Goal: Information Seeking & Learning: Check status

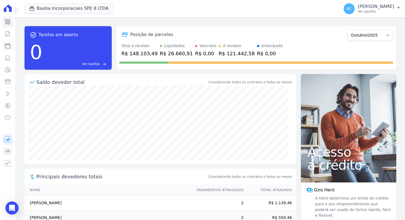
click at [9, 44] on icon at bounding box center [7, 46] width 7 height 7
select select
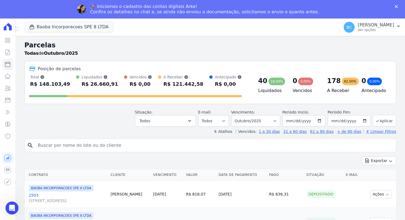
click at [78, 142] on input "search" at bounding box center [215, 145] width 360 height 11
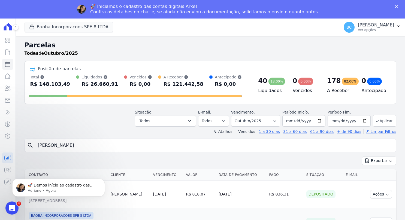
type input "[PERSON_NAME]"
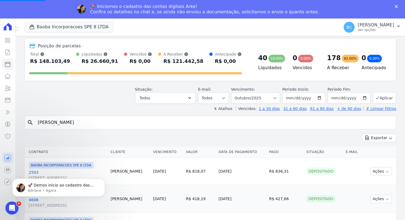
scroll to position [82, 0]
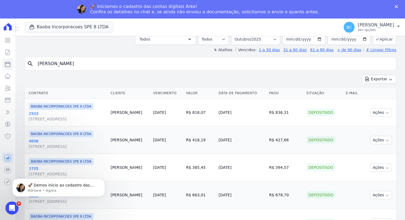
select select
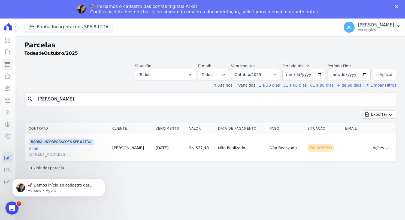
click at [36, 148] on link "2306 [STREET_ADDRESS]" at bounding box center [68, 152] width 79 height 11
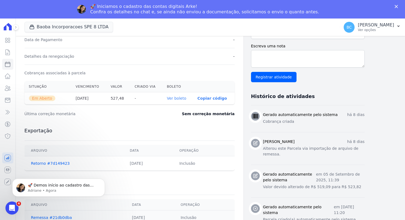
click at [177, 96] on link "Ver boleto" at bounding box center [176, 98] width 19 height 4
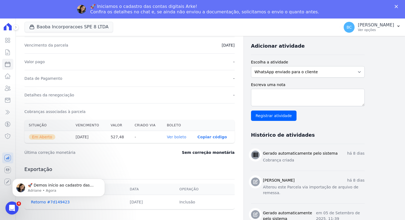
scroll to position [43, 0]
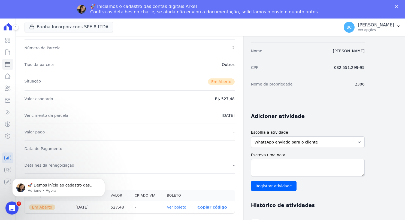
select select
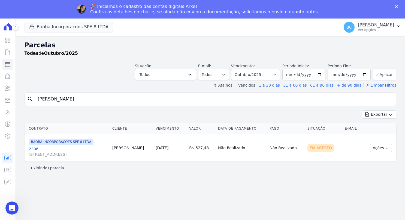
drag, startPoint x: 83, startPoint y: 95, endPoint x: 14, endPoint y: 93, distance: 69.3
click at [14, 93] on div "Visão Geral Contratos [GEOGRAPHIC_DATA] Lotes Clientes Minha Carteira Transferê…" at bounding box center [202, 129] width 405 height 220
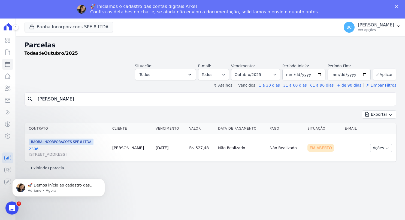
type input "[PERSON_NAME]"
select select
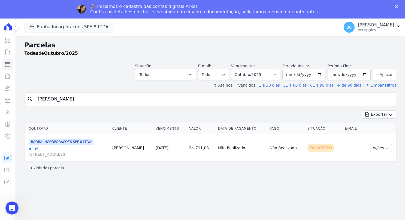
click at [33, 148] on link "4305 [STREET_ADDRESS]" at bounding box center [68, 152] width 79 height 11
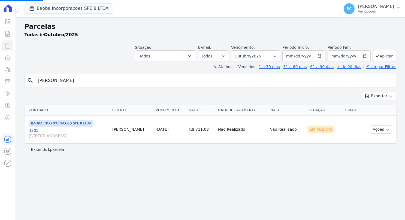
click at [34, 129] on link "4305 [STREET_ADDRESS]" at bounding box center [68, 133] width 79 height 11
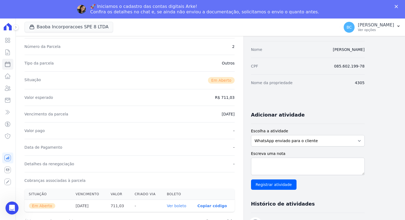
scroll to position [82, 0]
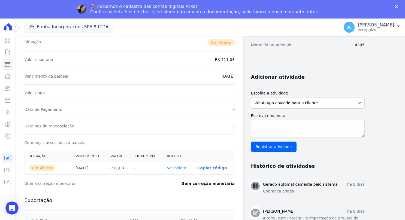
click at [174, 168] on link "Ver boleto" at bounding box center [176, 168] width 19 height 4
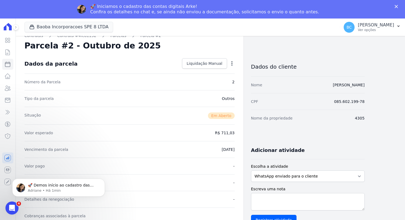
scroll to position [0, 0]
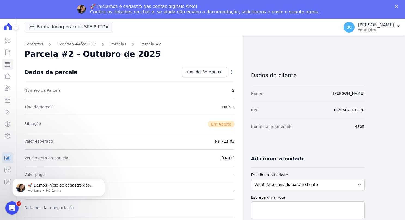
click at [397, 7] on polygon "Fechar" at bounding box center [396, 6] width 3 height 3
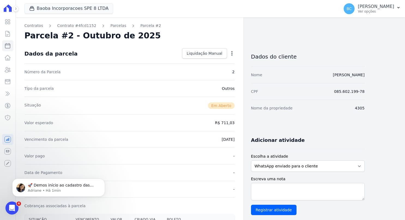
select select
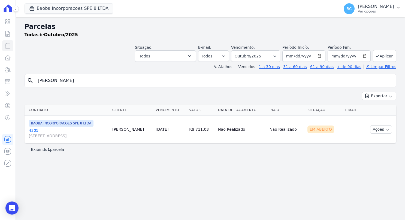
drag, startPoint x: 139, startPoint y: 78, endPoint x: 33, endPoint y: 79, distance: 105.9
click at [33, 79] on div "search [PERSON_NAME]" at bounding box center [211, 81] width 372 height 14
type input "[PERSON_NAME]"
select select
click at [33, 131] on link "3603 [STREET_ADDRESS]" at bounding box center [68, 133] width 79 height 11
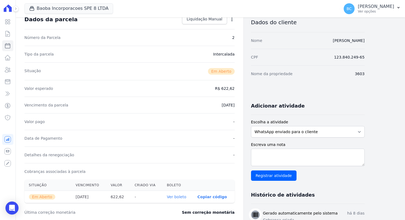
scroll to position [109, 0]
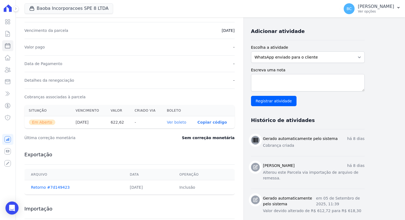
click at [181, 121] on link "Ver boleto" at bounding box center [176, 122] width 19 height 4
select select
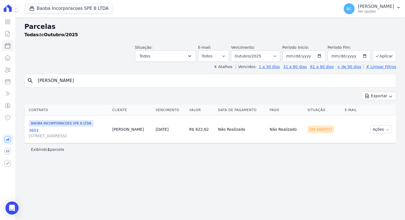
click at [99, 177] on div "Parcelas Todas de Outubro/2025 Situação: Agendado Em Aberto Pago Processando Ca…" at bounding box center [211, 118] width 390 height 203
drag, startPoint x: 63, startPoint y: 72, endPoint x: 61, endPoint y: 76, distance: 4.0
click at [62, 74] on div "Parcelas Todas de Outubro/2025 Situação: Agendado Em Aberto Pago Processando Ca…" at bounding box center [211, 118] width 390 height 203
drag, startPoint x: 61, startPoint y: 77, endPoint x: 15, endPoint y: 77, distance: 46.1
click at [15, 77] on div "Visão Geral Contratos [GEOGRAPHIC_DATA] Lotes Clientes Minha Carteira Transferê…" at bounding box center [202, 110] width 405 height 220
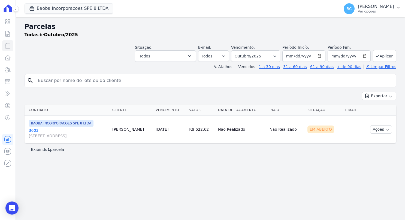
select select
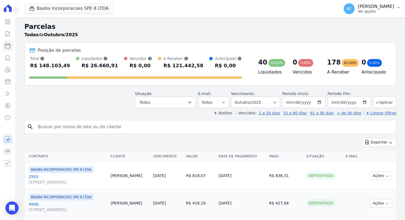
click at [399, 8] on icon "button" at bounding box center [399, 7] width 2 height 1
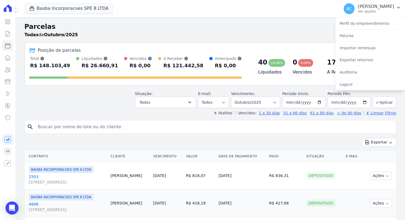
click at [61, 127] on input "search" at bounding box center [215, 127] width 360 height 11
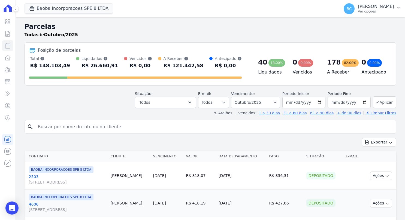
click at [74, 132] on input "search" at bounding box center [215, 127] width 360 height 11
type input "[PERSON_NAME]"
select select
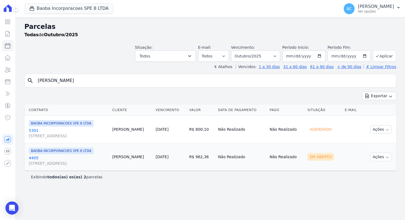
click at [35, 157] on link "4405 [STREET_ADDRESS] COND [GEOGRAPHIC_DATA]" at bounding box center [68, 161] width 79 height 11
click at [34, 159] on link "4405 [STREET_ADDRESS] COND [GEOGRAPHIC_DATA]" at bounding box center [68, 161] width 79 height 11
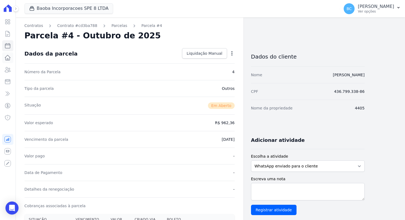
click at [9, 60] on icon at bounding box center [7, 57] width 5 height 5
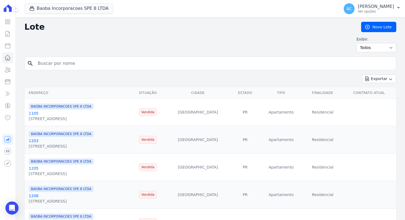
click at [74, 60] on input "search" at bounding box center [215, 63] width 360 height 11
type input "[PERSON_NAME]"
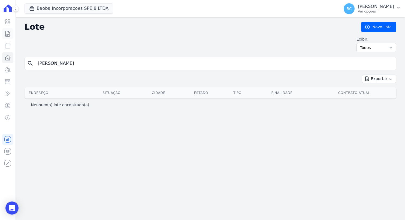
click at [6, 34] on icon at bounding box center [7, 34] width 7 height 7
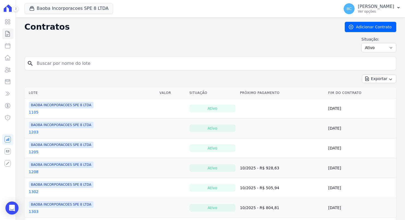
click at [73, 64] on input "search" at bounding box center [214, 63] width 361 height 11
type input "[PERSON_NAME]"
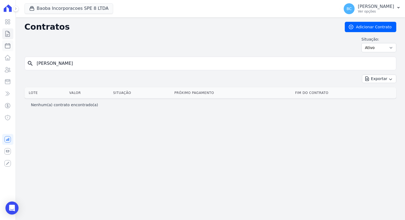
click at [10, 45] on icon at bounding box center [7, 45] width 5 height 5
select select
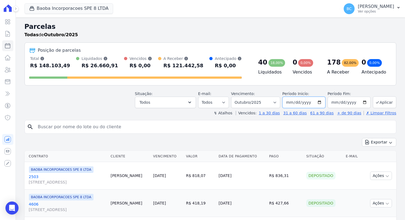
click at [309, 102] on input "[DATE]" at bounding box center [304, 102] width 43 height 11
type input "[DATE]"
click at [193, 127] on input "search" at bounding box center [215, 127] width 360 height 11
type input "[PERSON_NAME]"
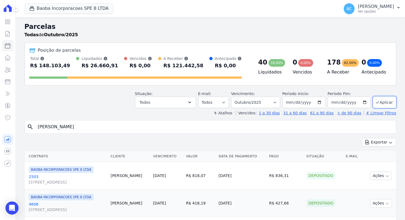
select select
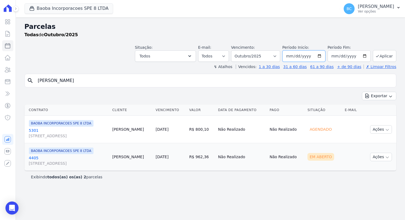
click at [322, 57] on input "[DATE]" at bounding box center [304, 55] width 43 height 11
type input "[DATE]"
click at [382, 53] on button "Aplicar" at bounding box center [384, 56] width 23 height 12
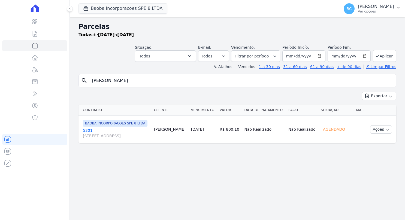
select select
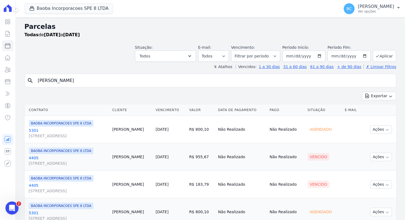
click at [100, 78] on input "[PERSON_NAME]" at bounding box center [215, 80] width 360 height 11
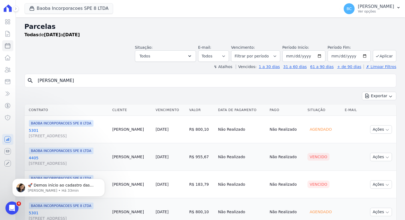
select select
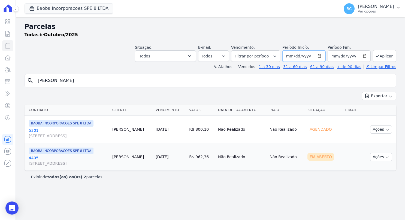
click at [299, 58] on input "[DATE]" at bounding box center [304, 55] width 43 height 11
type input "[DATE]"
click at [387, 52] on button "Aplicar" at bounding box center [384, 56] width 23 height 12
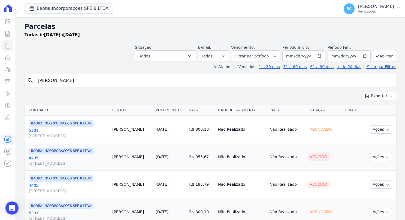
select select
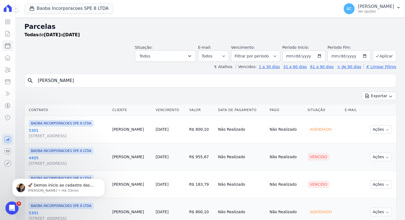
click at [30, 157] on link "4405 [STREET_ADDRESS] COND [GEOGRAPHIC_DATA]" at bounding box center [68, 161] width 79 height 11
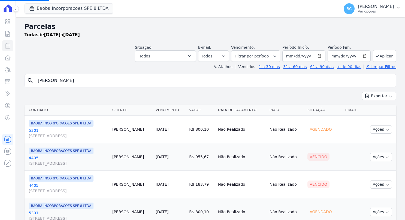
click at [33, 158] on link "4405 [STREET_ADDRESS] COND [GEOGRAPHIC_DATA]" at bounding box center [68, 161] width 79 height 11
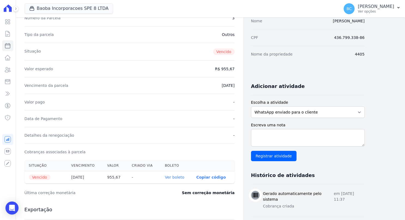
scroll to position [55, 0]
click at [176, 177] on link "Ver boleto" at bounding box center [174, 177] width 19 height 4
select select
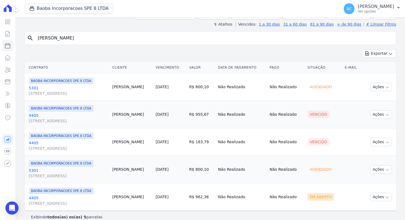
scroll to position [49, 0]
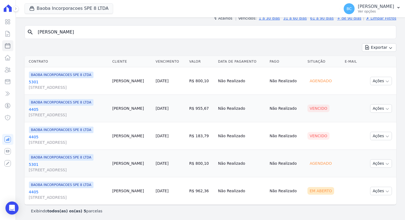
click at [34, 136] on link "4405 [STREET_ADDRESS] COND [GEOGRAPHIC_DATA]" at bounding box center [68, 140] width 79 height 11
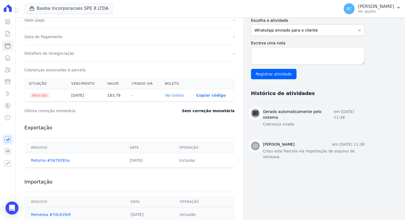
scroll to position [136, 0]
click at [173, 96] on link "Ver boleto" at bounding box center [174, 95] width 19 height 4
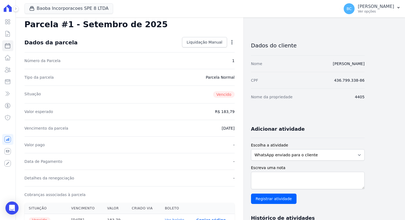
scroll to position [0, 0]
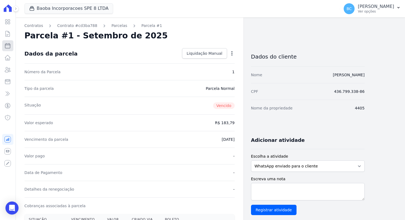
click at [7, 46] on icon at bounding box center [7, 46] width 7 height 7
select select
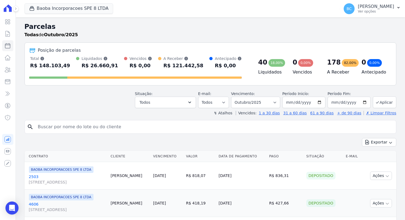
click at [102, 124] on input "search" at bounding box center [215, 127] width 360 height 11
type input "alecsandro"
select select
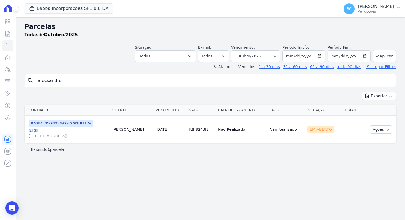
click at [32, 129] on link "5308 AV SETE DE SETEMBRO, 4995, LOJA 02 COND NEW ORLEANSRESIDENC" at bounding box center [68, 133] width 79 height 11
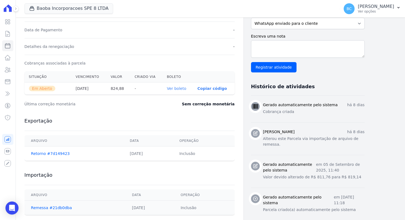
scroll to position [152, 0]
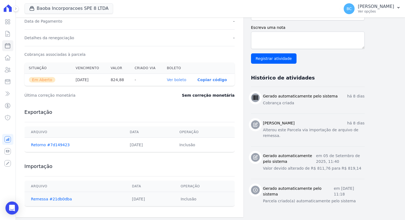
click at [184, 78] on link "Ver boleto" at bounding box center [176, 80] width 19 height 4
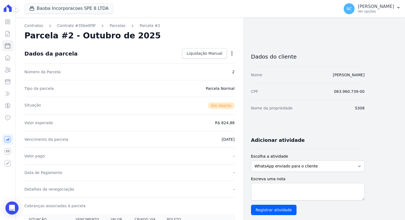
scroll to position [0, 0]
click at [9, 46] on icon at bounding box center [7, 46] width 7 height 7
select select
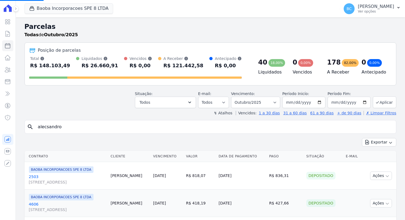
click at [98, 124] on input "alecsandro" at bounding box center [215, 127] width 360 height 11
drag, startPoint x: 98, startPoint y: 124, endPoint x: -1, endPoint y: 121, distance: 98.8
click at [0, 121] on html "Visão Geral Contratos Parcelas Lotes Clientes Minha Carteira Transferências Cré…" at bounding box center [202, 110] width 405 height 220
type input "pa"
select select
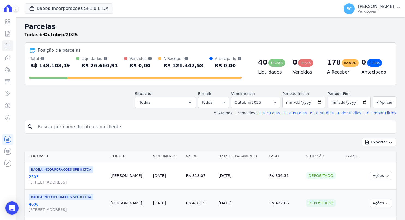
click at [128, 130] on input "search" at bounding box center [215, 127] width 360 height 11
type input "paula roberta"
select select
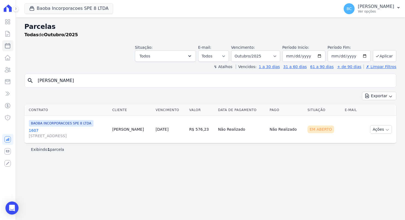
click at [31, 131] on link "1607 AV SETE DE SETEMBRO, 4995, LOJA 02 COND NEW ORLEANSRESIDENC" at bounding box center [68, 133] width 79 height 11
click at [33, 130] on link "1607 AV SETE DE SETEMBRO, 4995, LOJA 02 COND NEW ORLEANSRESIDENC" at bounding box center [68, 133] width 79 height 11
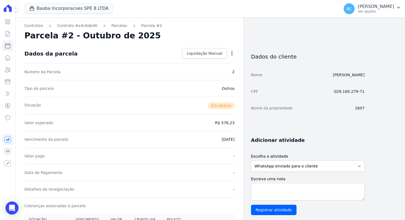
scroll to position [136, 0]
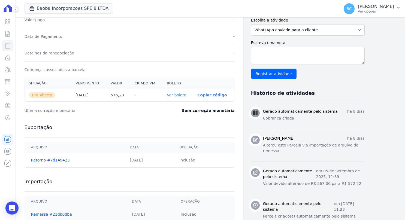
click at [179, 96] on link "Ver boleto" at bounding box center [176, 95] width 19 height 4
